Goal: Contribute content: Contribute content

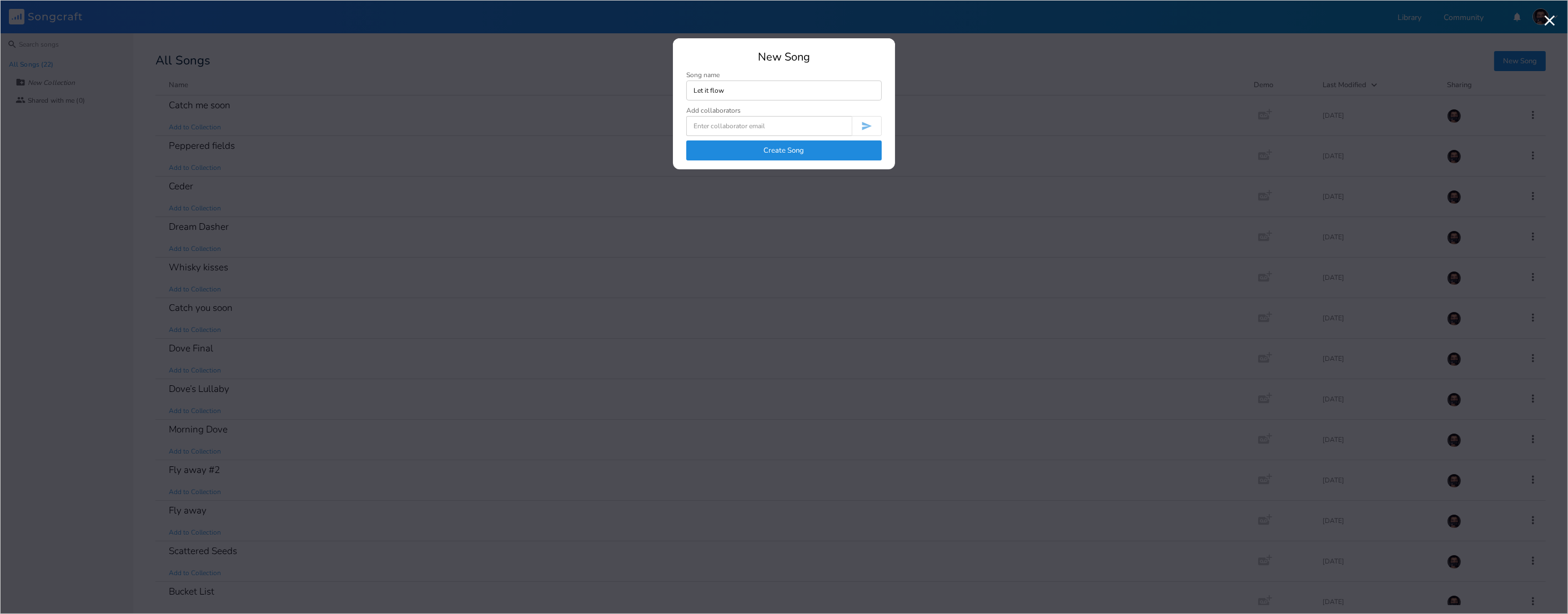
type input "Let it flow"
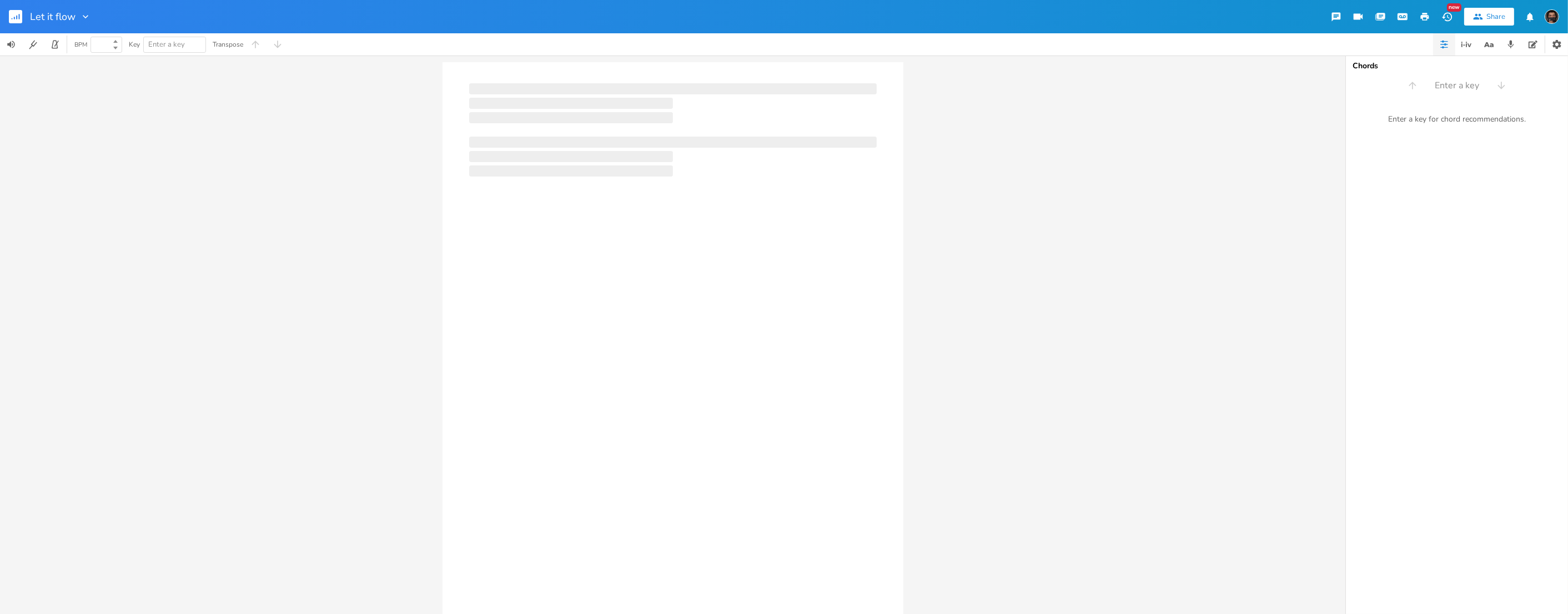
type input "100"
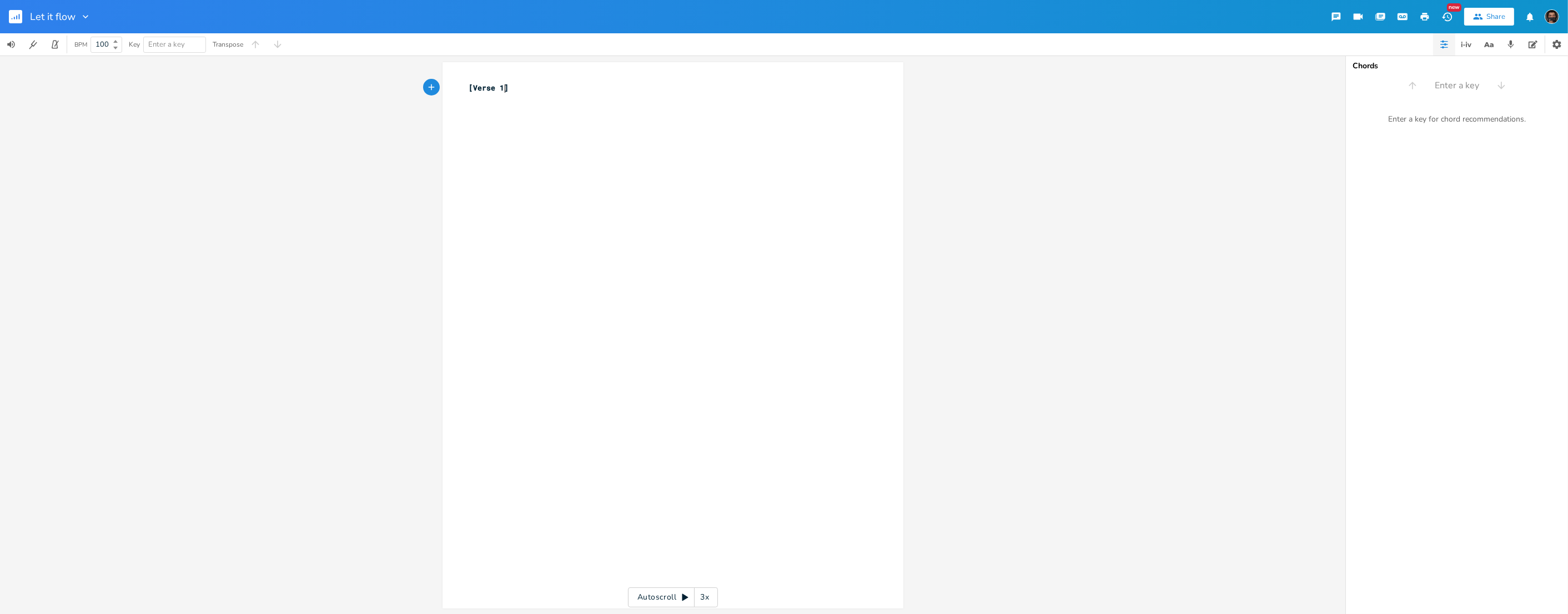
scroll to position [4, 0]
click at [1067, 15] on div "Let it flow New Share" at bounding box center [784, 16] width 1568 height 33
drag, startPoint x: 506, startPoint y: 116, endPoint x: 525, endPoint y: 115, distance: 19.0
click at [525, 115] on div "xxxxxxxxxx [Verse 1] ​" at bounding box center [681, 346] width 428 height 531
type textarea "$"
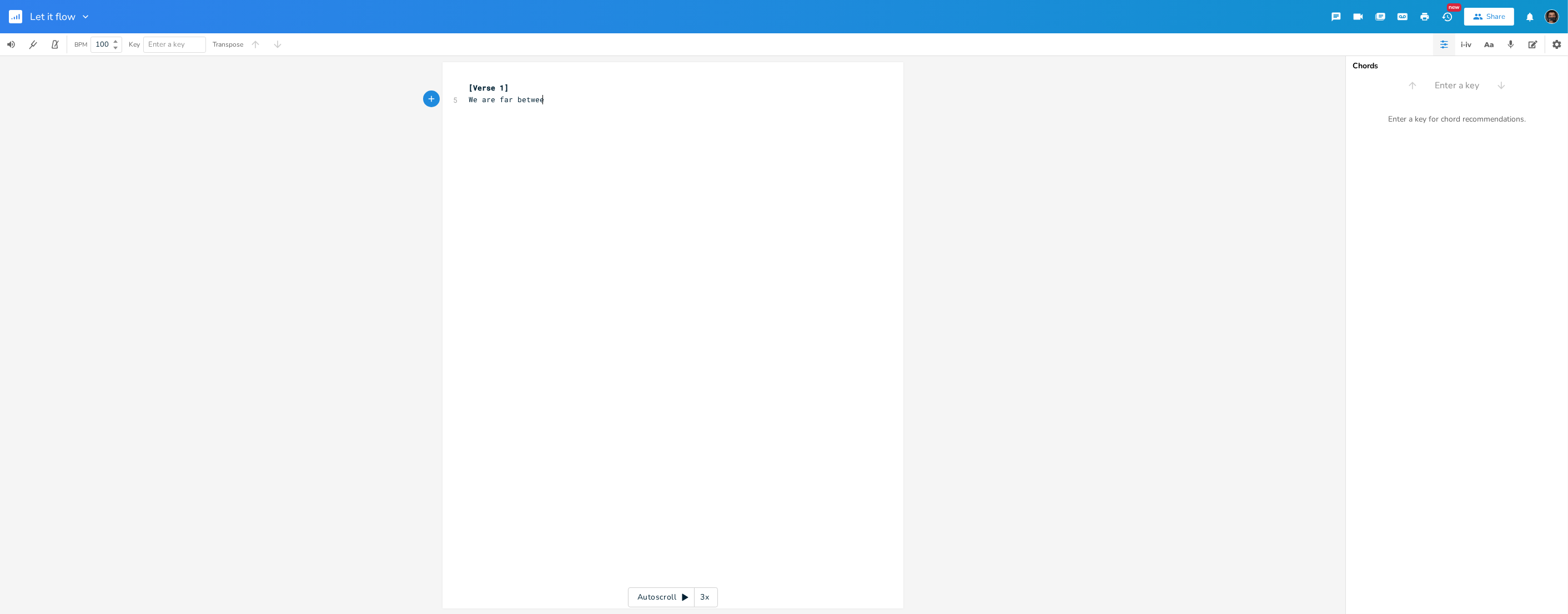
type textarea "We are far between"
type textarea "Words we said [DATE]"
type textarea "Thought"
type textarea "it all meadn"
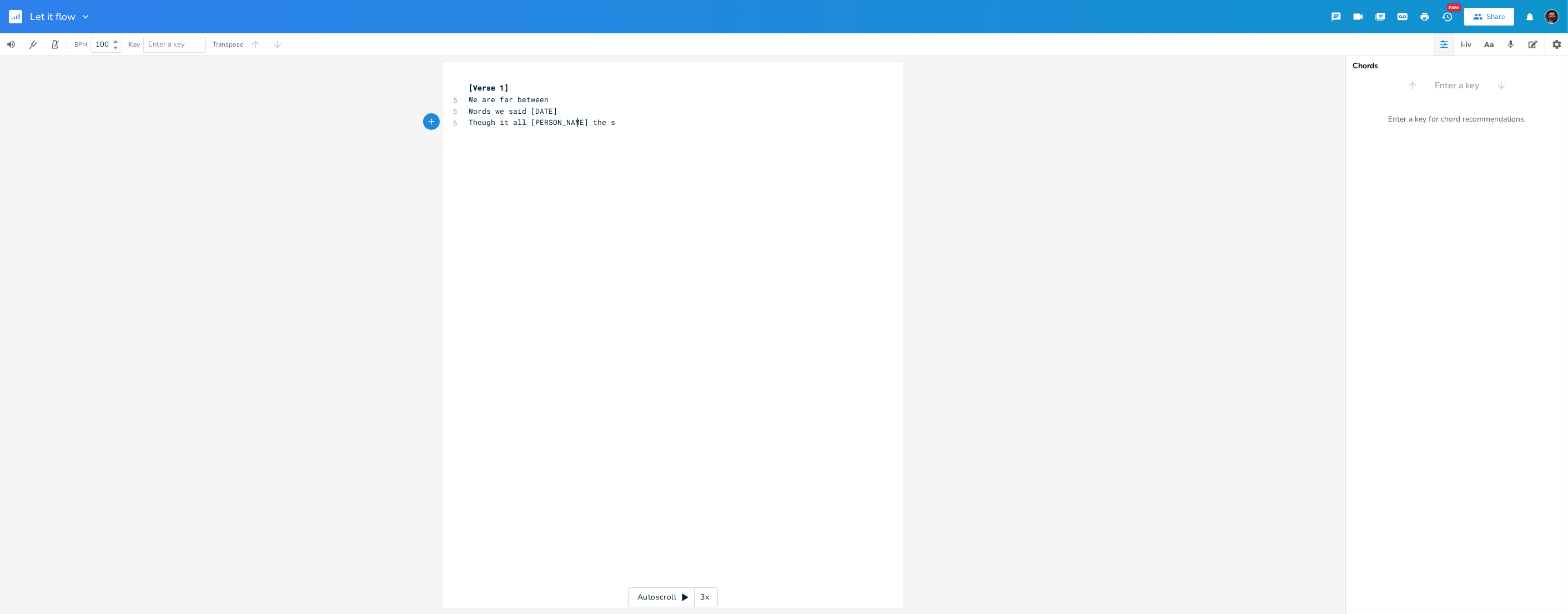
type textarea "s the smae"
type textarea "ns"
type textarea "I could nevr"
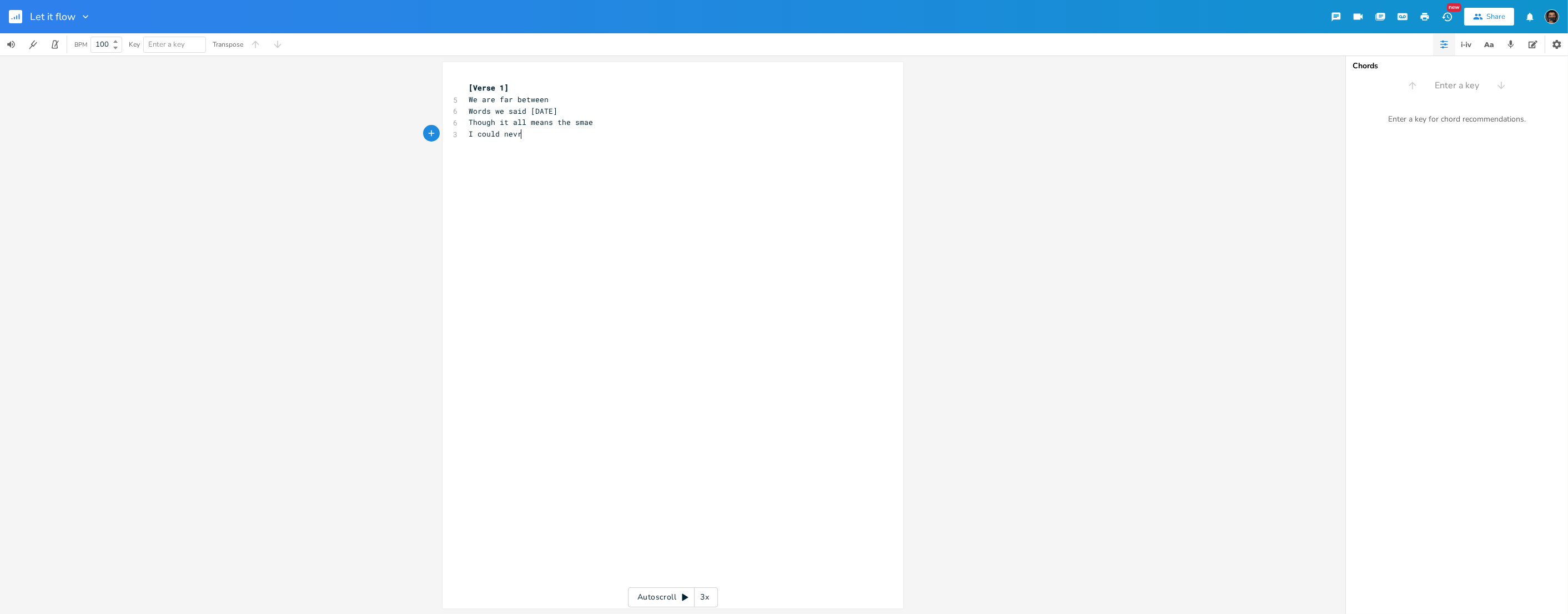
type textarea "\"
type textarea "never blame"
type textarea "the space the time"
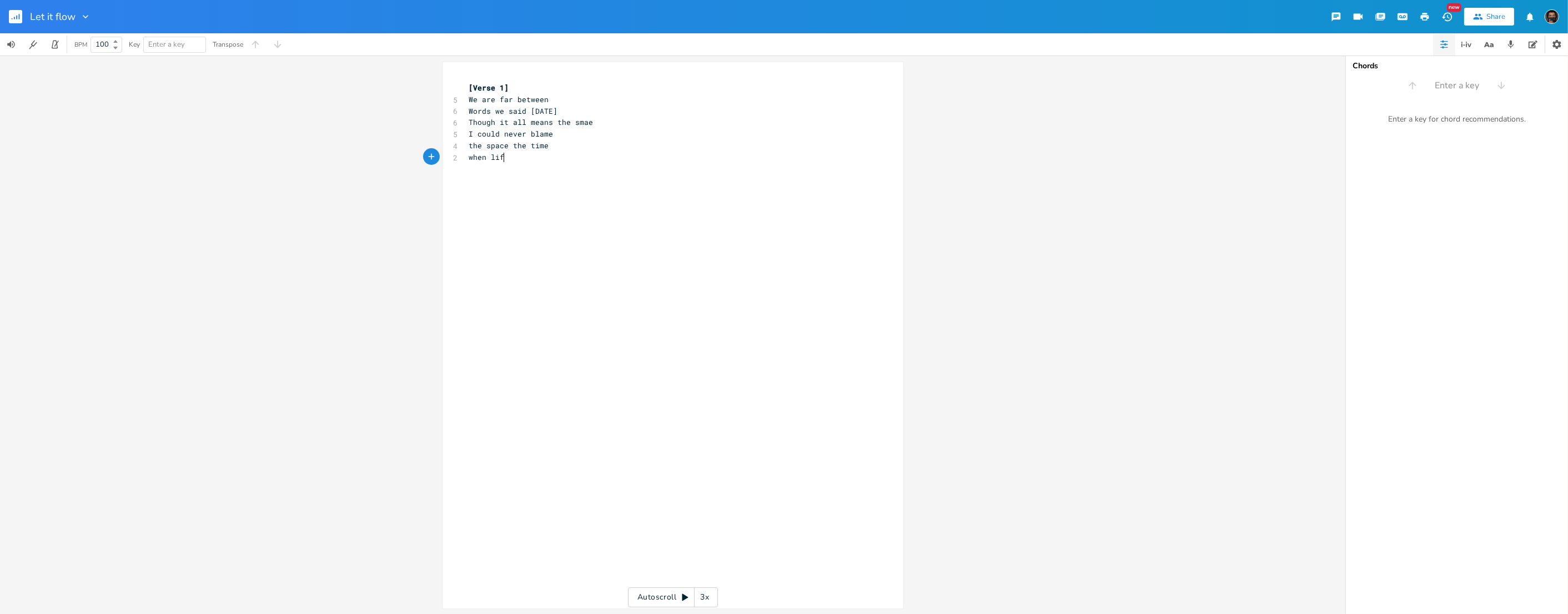
scroll to position [0, 39]
type textarea "when life leave"
type textarea "[PERSON_NAME] us behind"
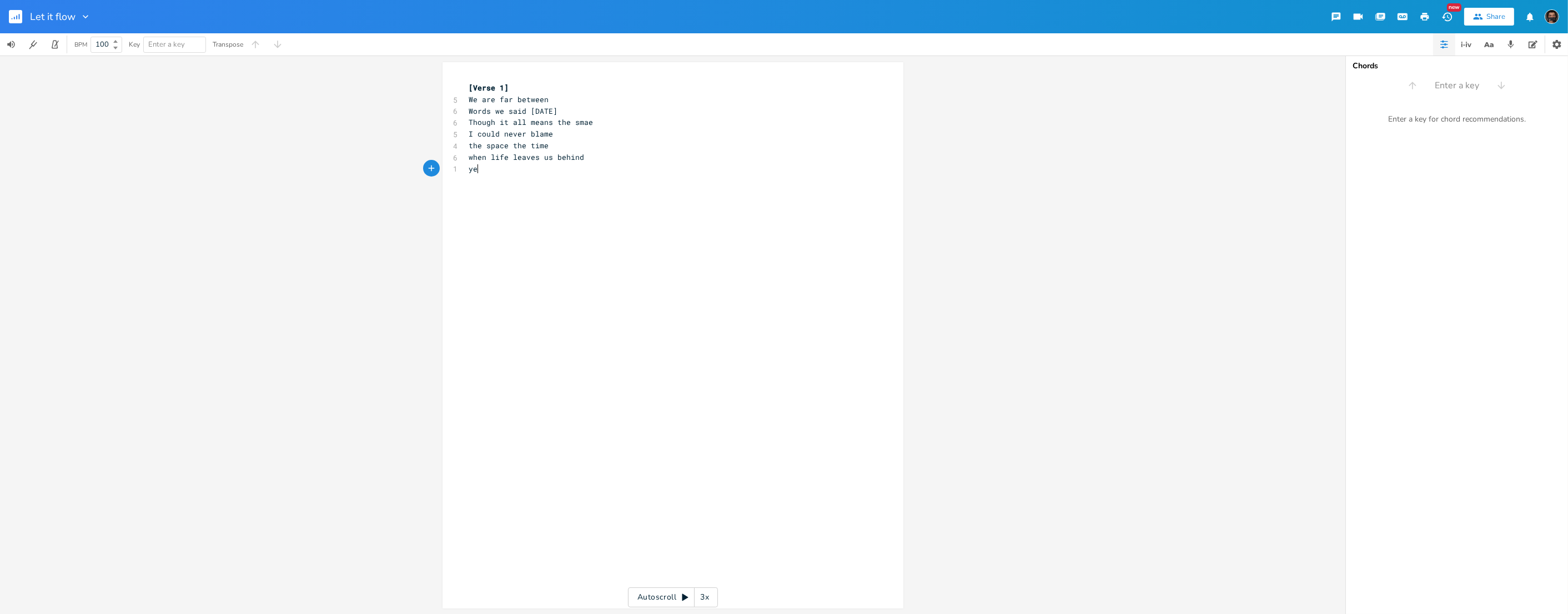
type textarea "yet"
type textarea "though we c"
type textarea "keep moving along"
type textarea "riding to the pulse of the song"
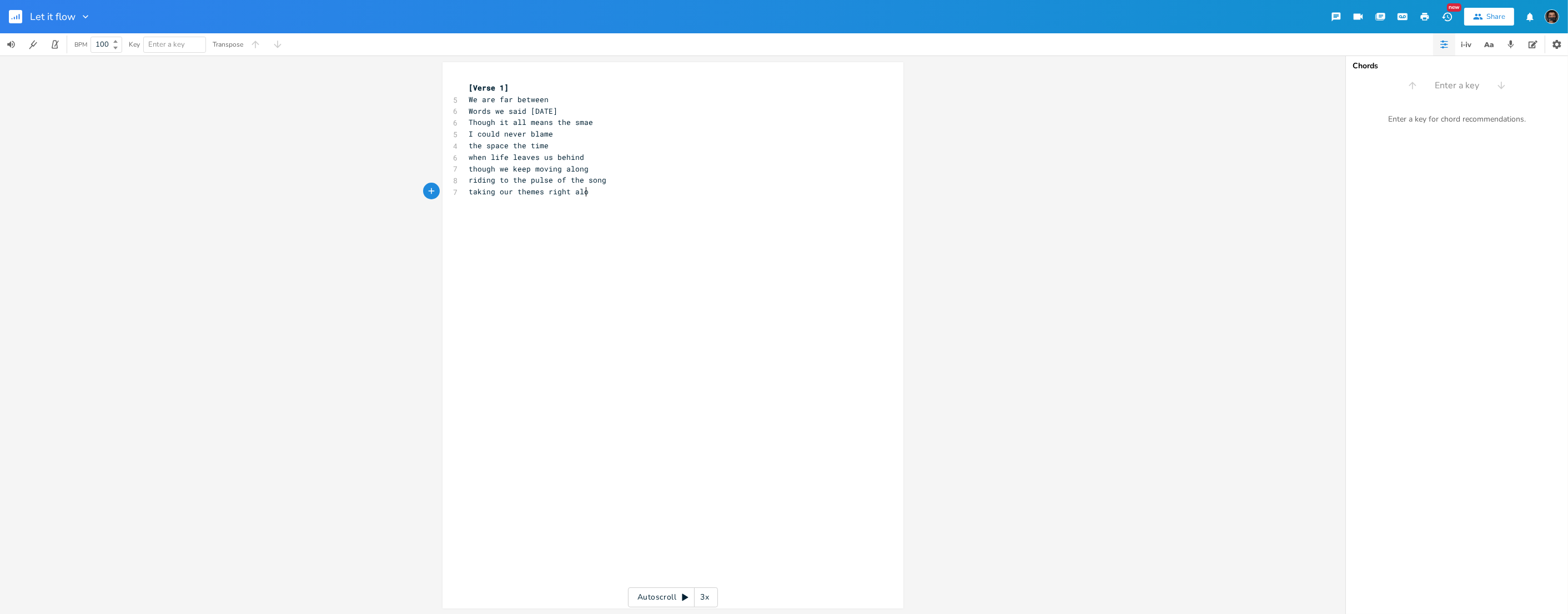
type textarea "taking our themes right along"
type textarea "oh oh"
type textarea "if only to find a piece op"
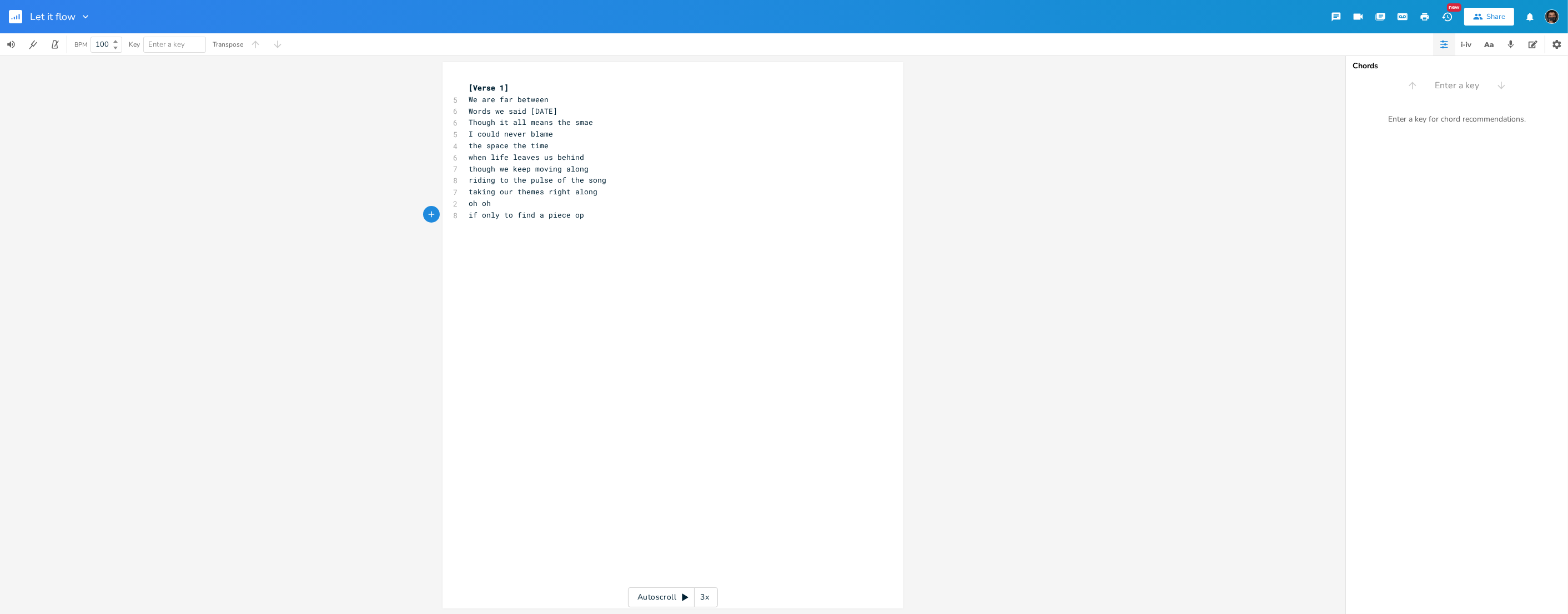
scroll to position [0, 0]
type textarea "of"
type textarea "mind"
type textarea "These days are scattered seads"
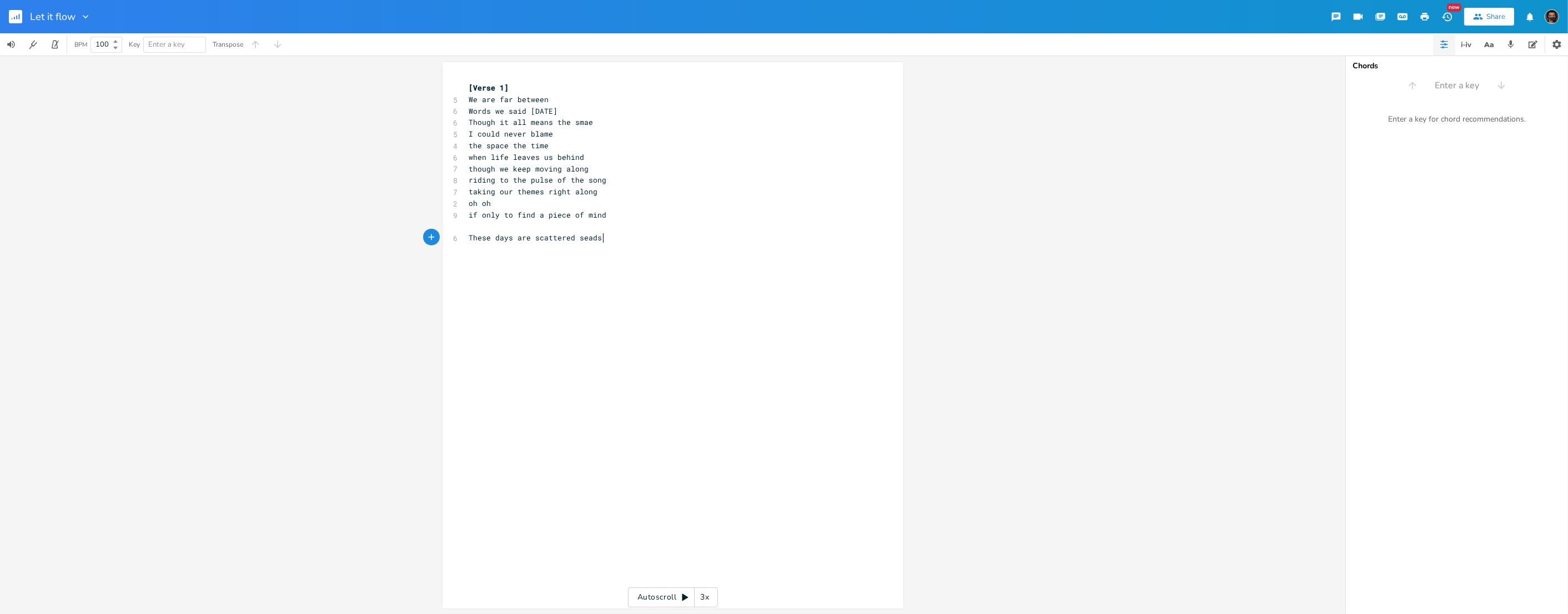
scroll to position [0, 0]
type textarea "Moving T"
type textarea "through the winded breeae"
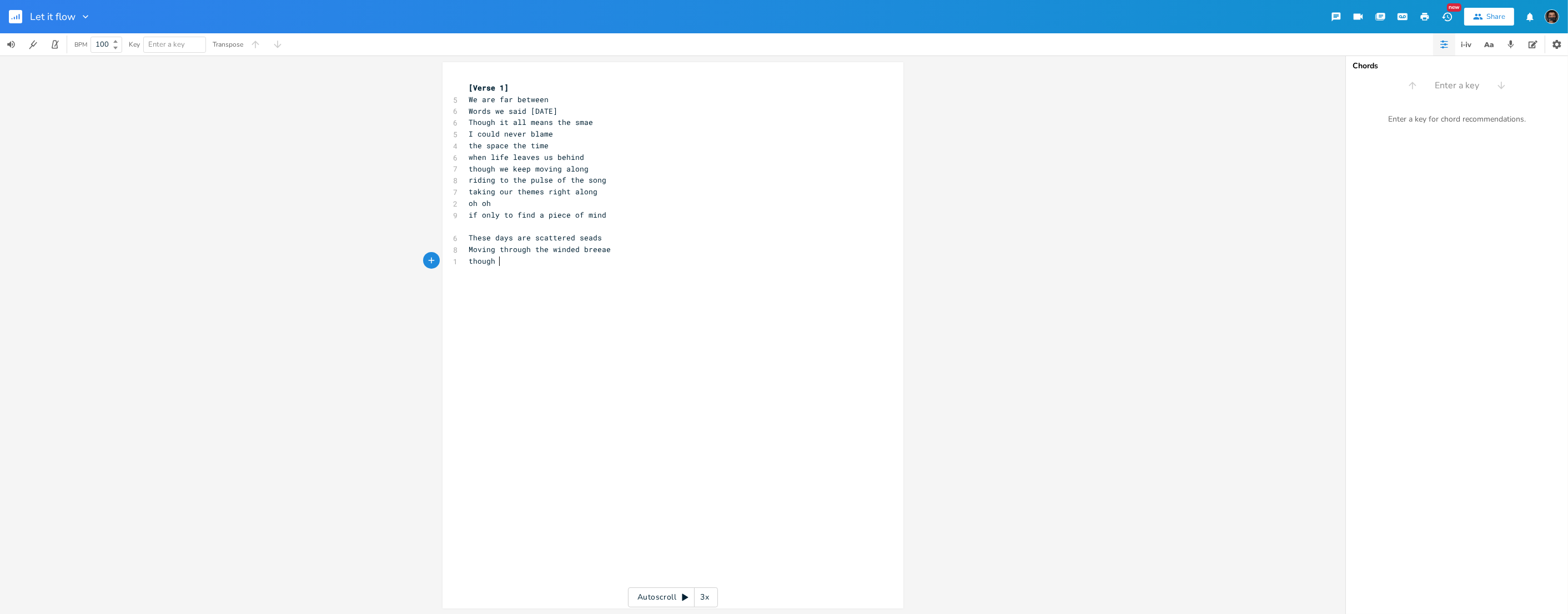
type textarea "though i"
type textarea "I may not believe"
type textarea "the moment will still pro"
type textarea "oceed"
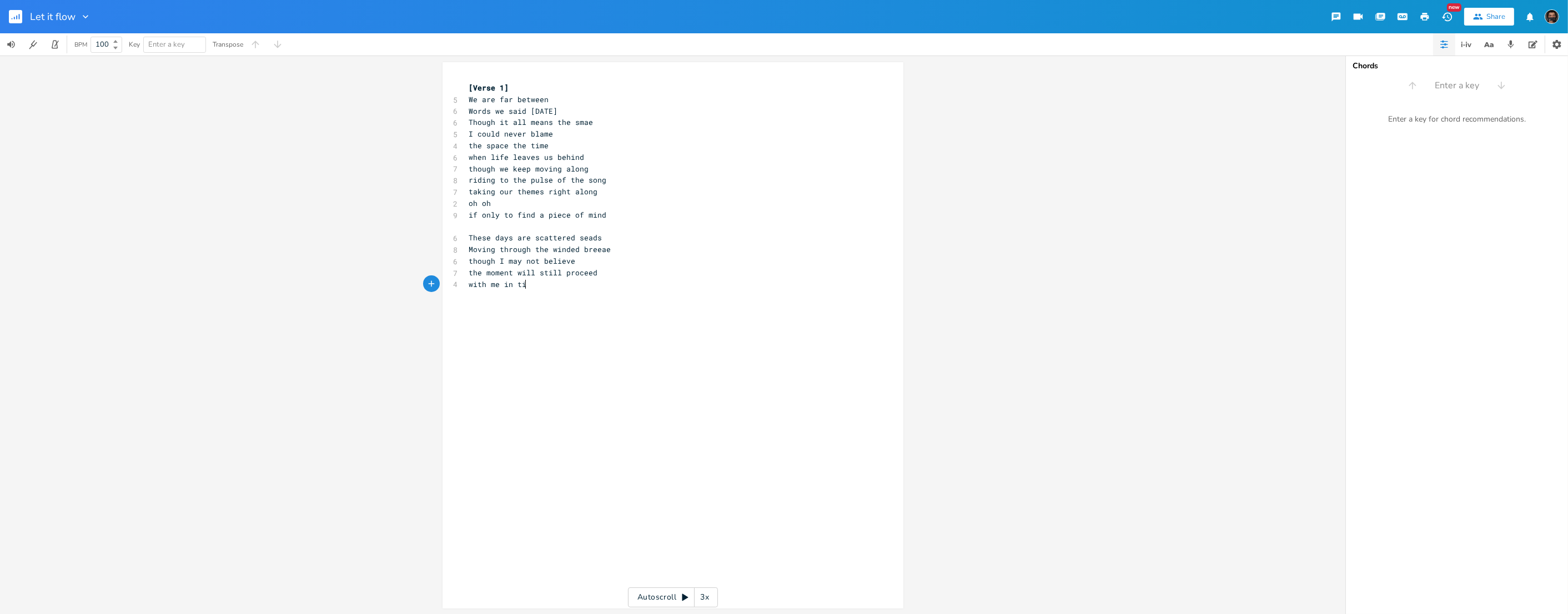
type textarea "with me in time"
type textarea "that i know"
type textarea "if nothing else"
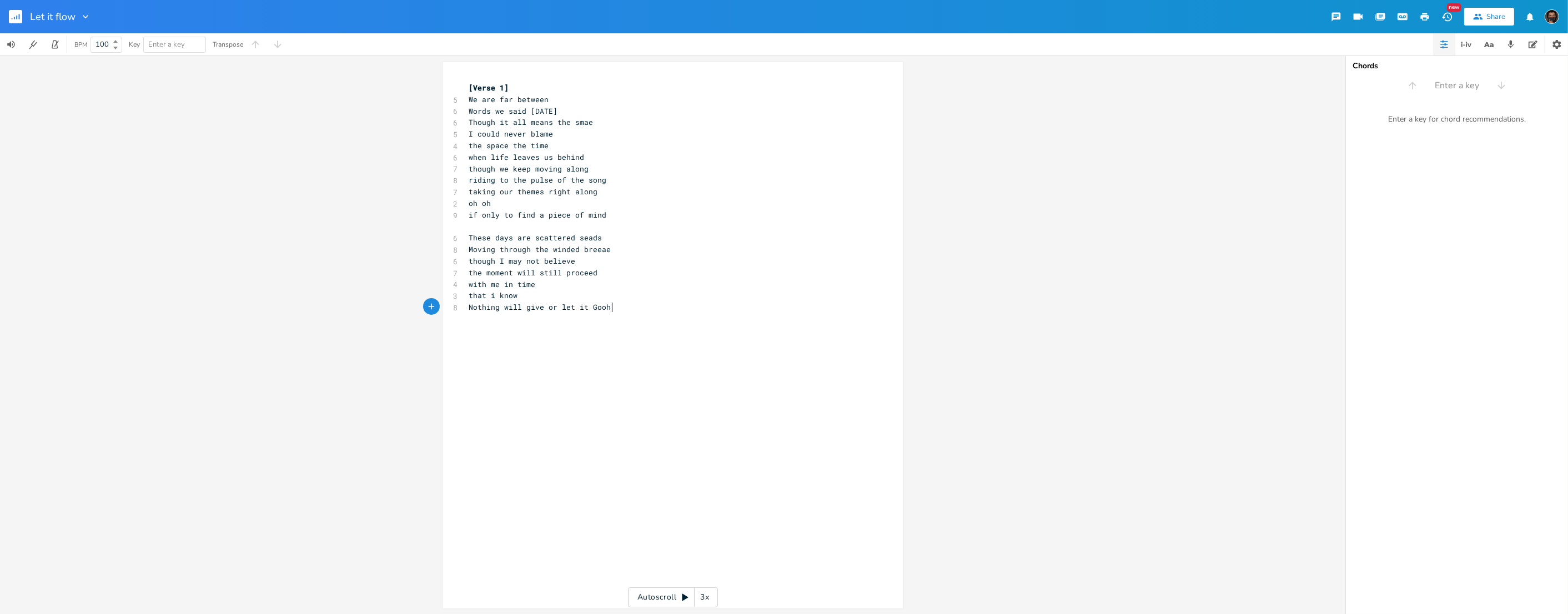
type textarea "Nothing will give or let it gooh o"
type textarea "s or lets it go"
type textarea "oh Ill keep on Moving in place"
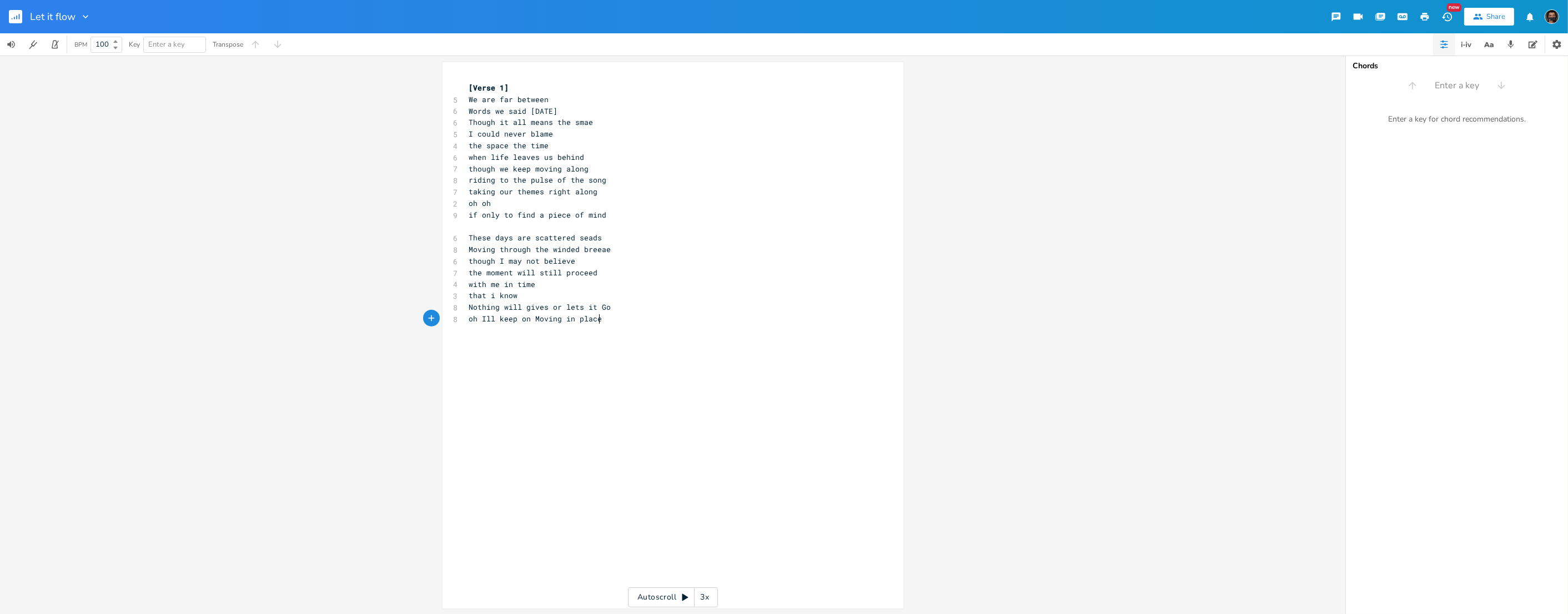
scroll to position [0, 0]
type textarea "till I find another space to go"
type textarea "oh oh"
type textarea "So I may Let it Flow"
type textarea "w"
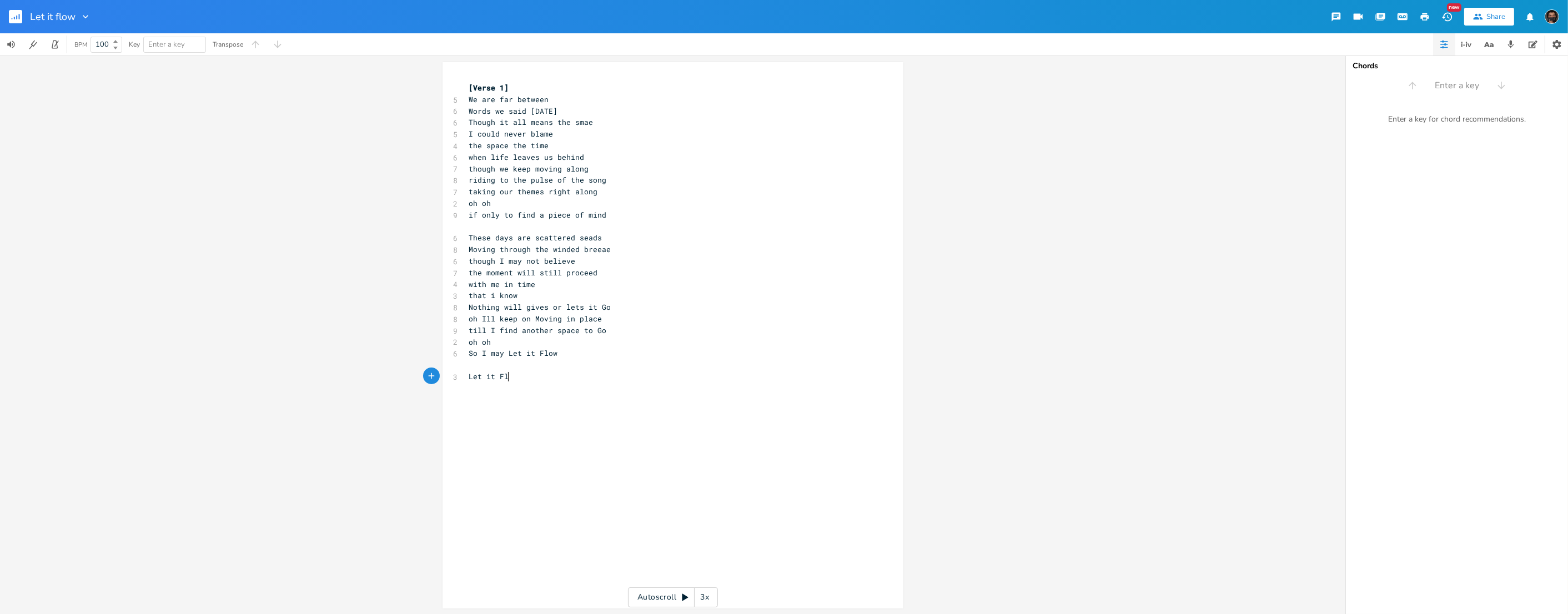
type textarea "Let it Flow"
type textarea "Let it flow like ariv"
type textarea "river down on the docks"
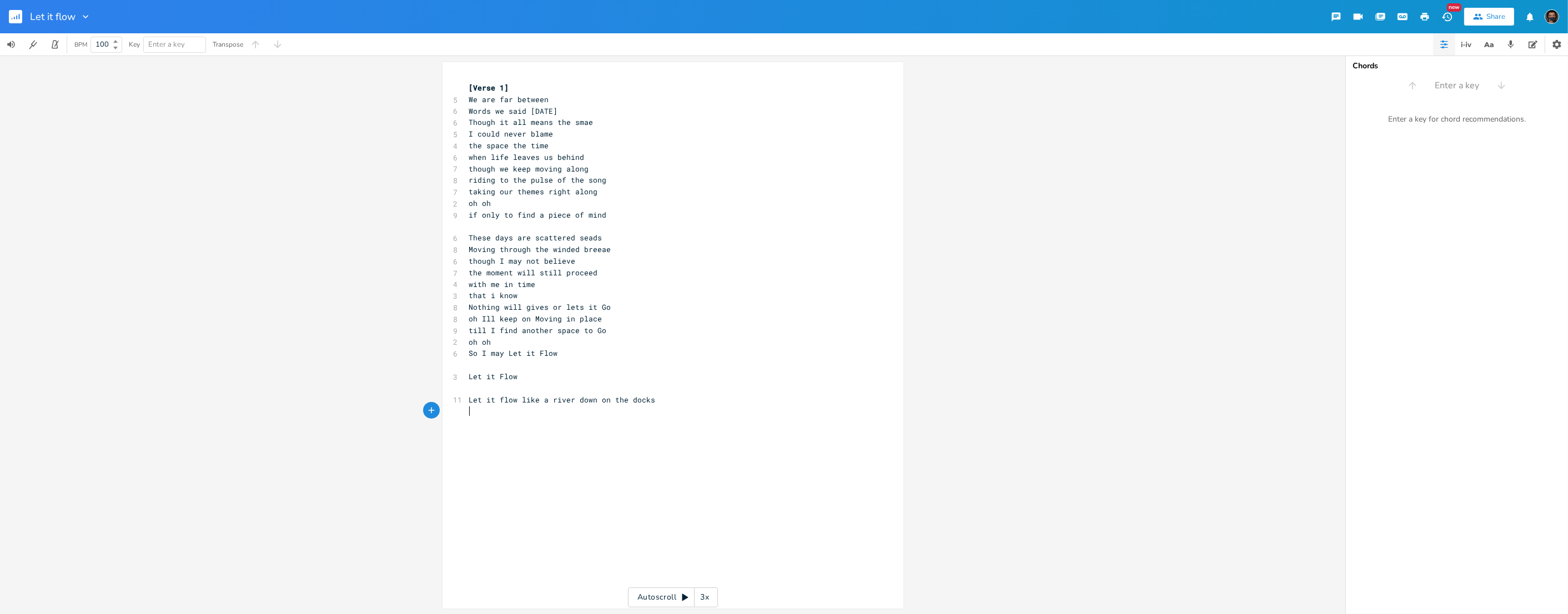
scroll to position [0, 0]
type textarea "onobstructed by a mountain of rocks oh oh"
type textarea "oh oh Let oig"
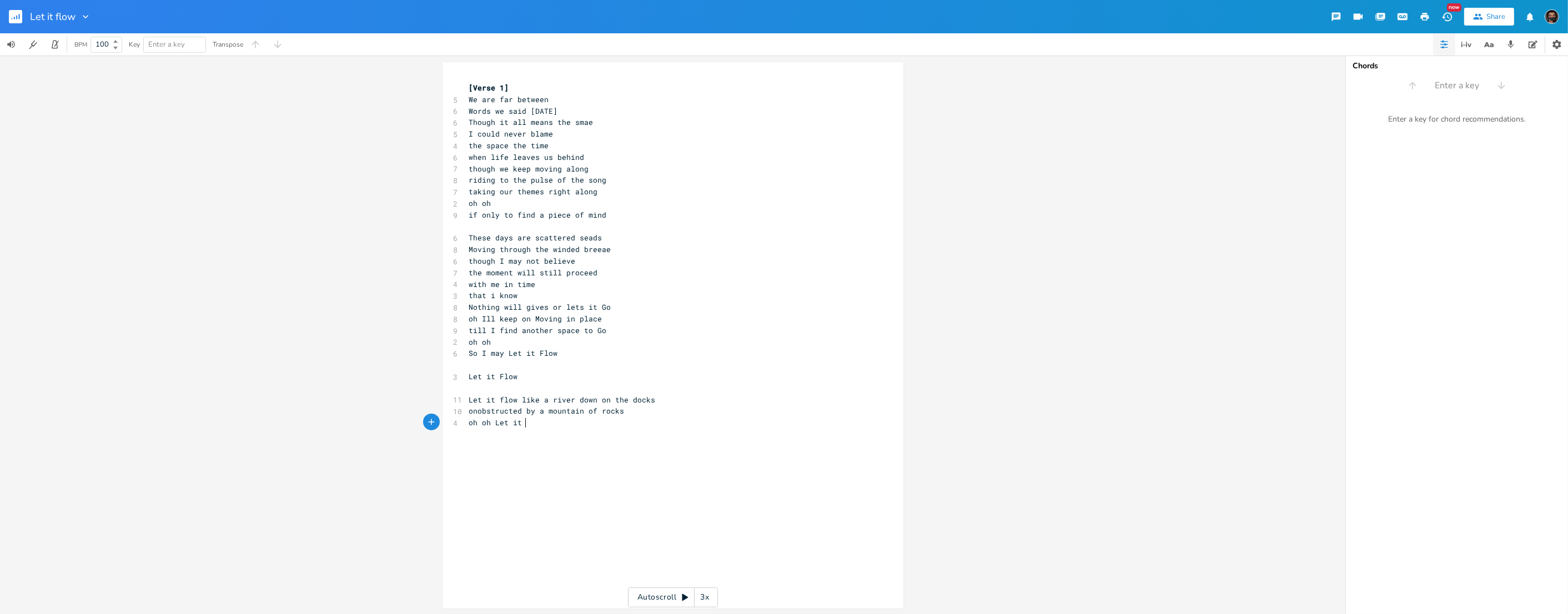
type textarea "it go"
type textarea "oh let it flow"
type textarea "with no plav"
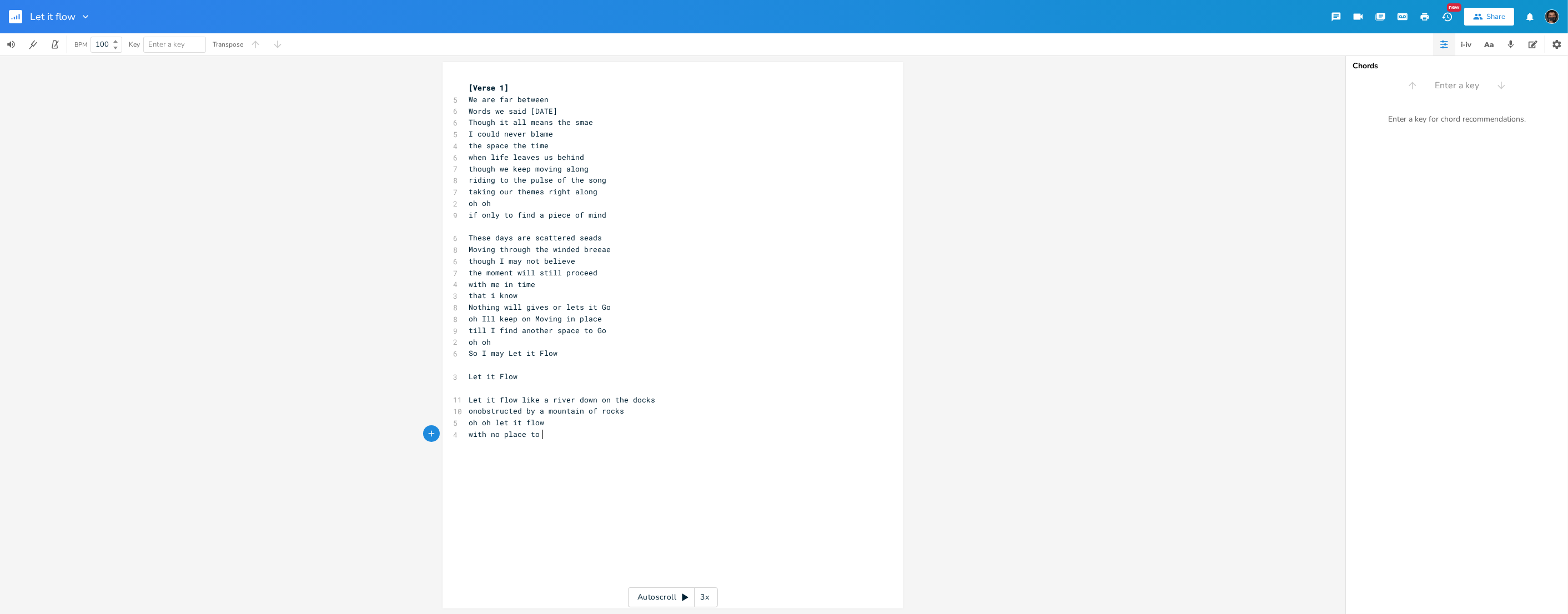
scroll to position [0, 31]
type textarea "ce to go"
type textarea "Out of Stasis to be"
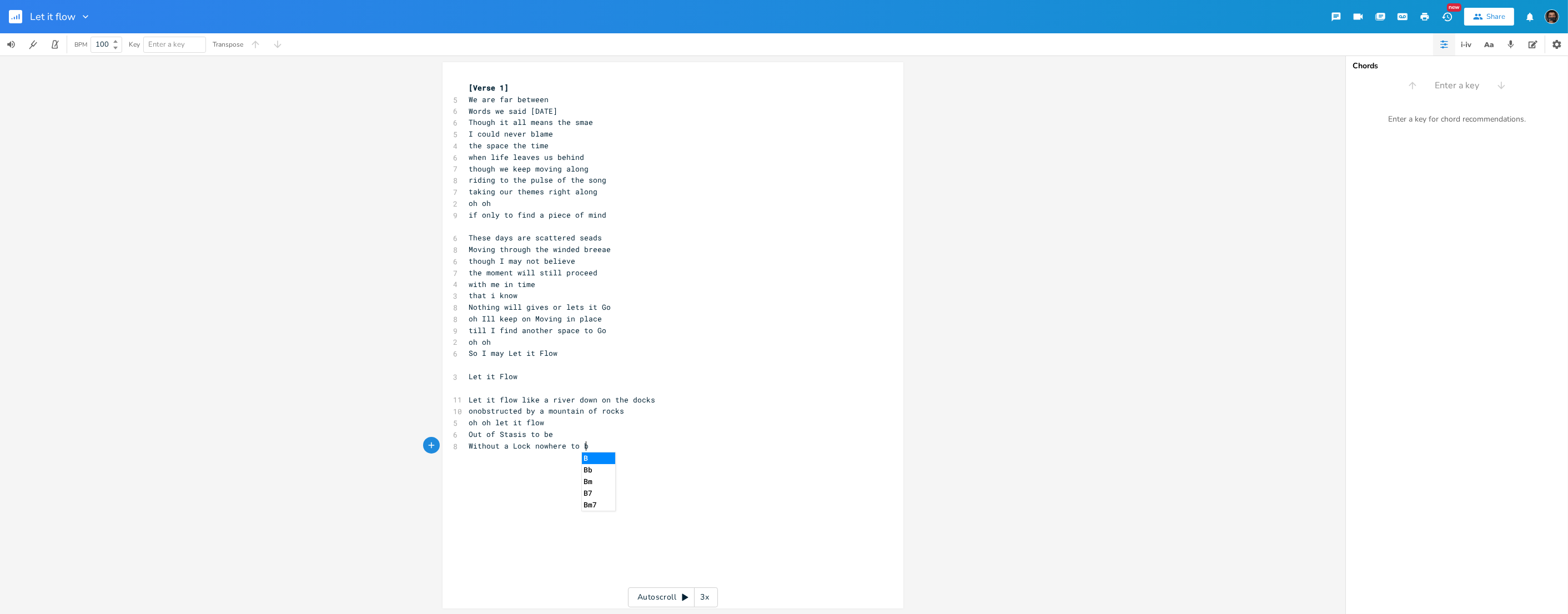
type textarea "Without a Lock nowhere to be"
type textarea "but heree"
type textarea "Its so cleasr"
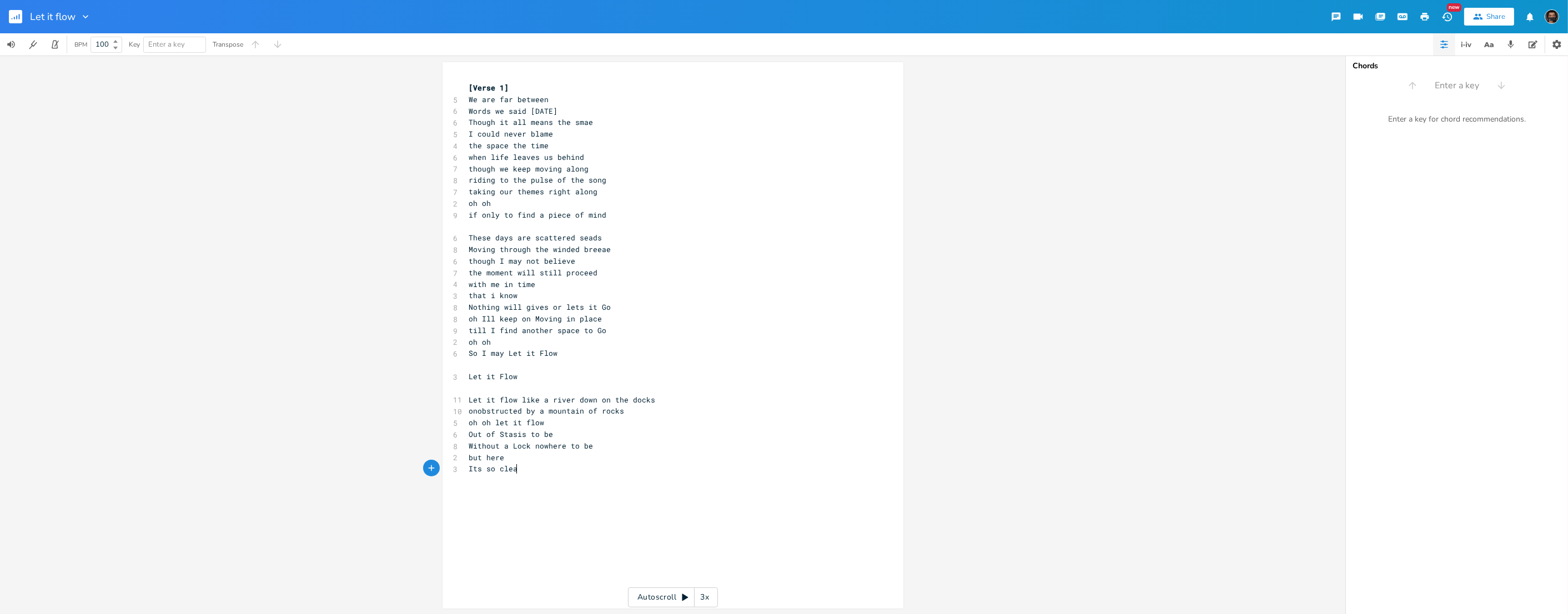
type textarea "art"
click at [525, 115] on span "Words we said [DATE]" at bounding box center [513, 110] width 89 height 10
